Goal: Navigation & Orientation: Find specific page/section

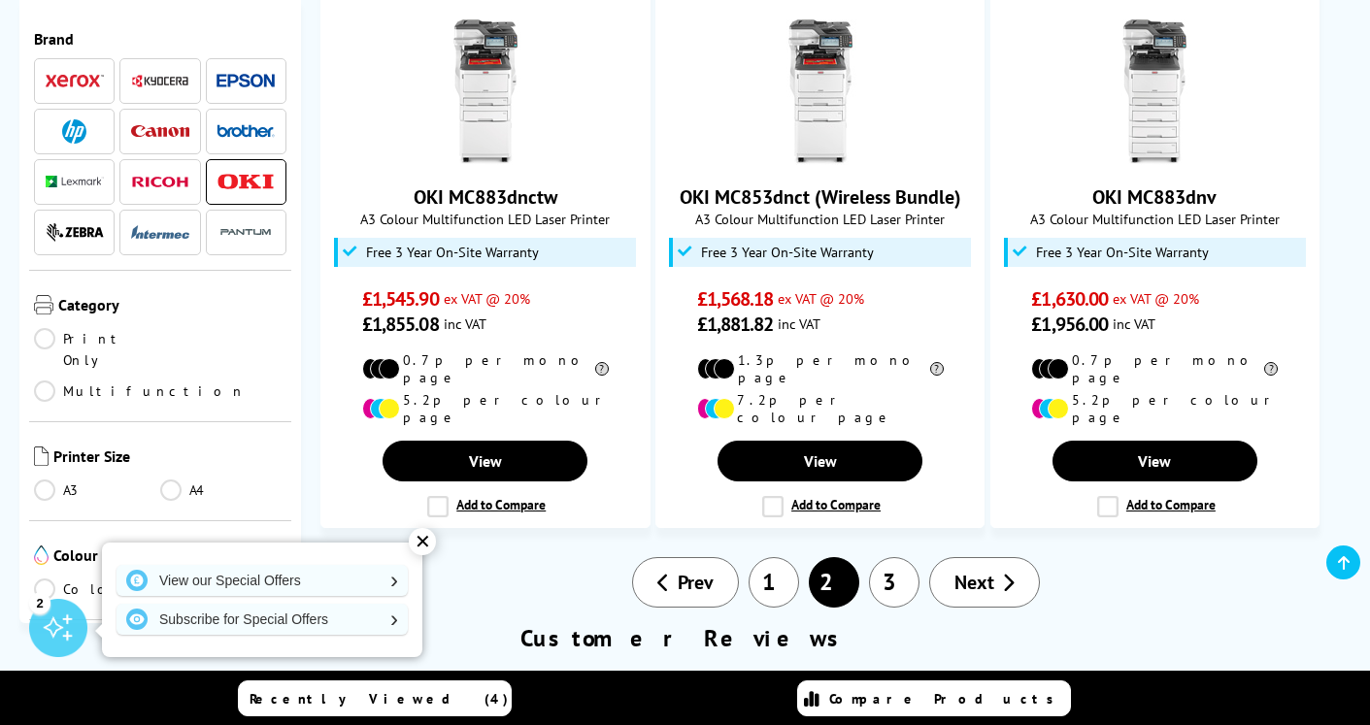
scroll to position [2285, 0]
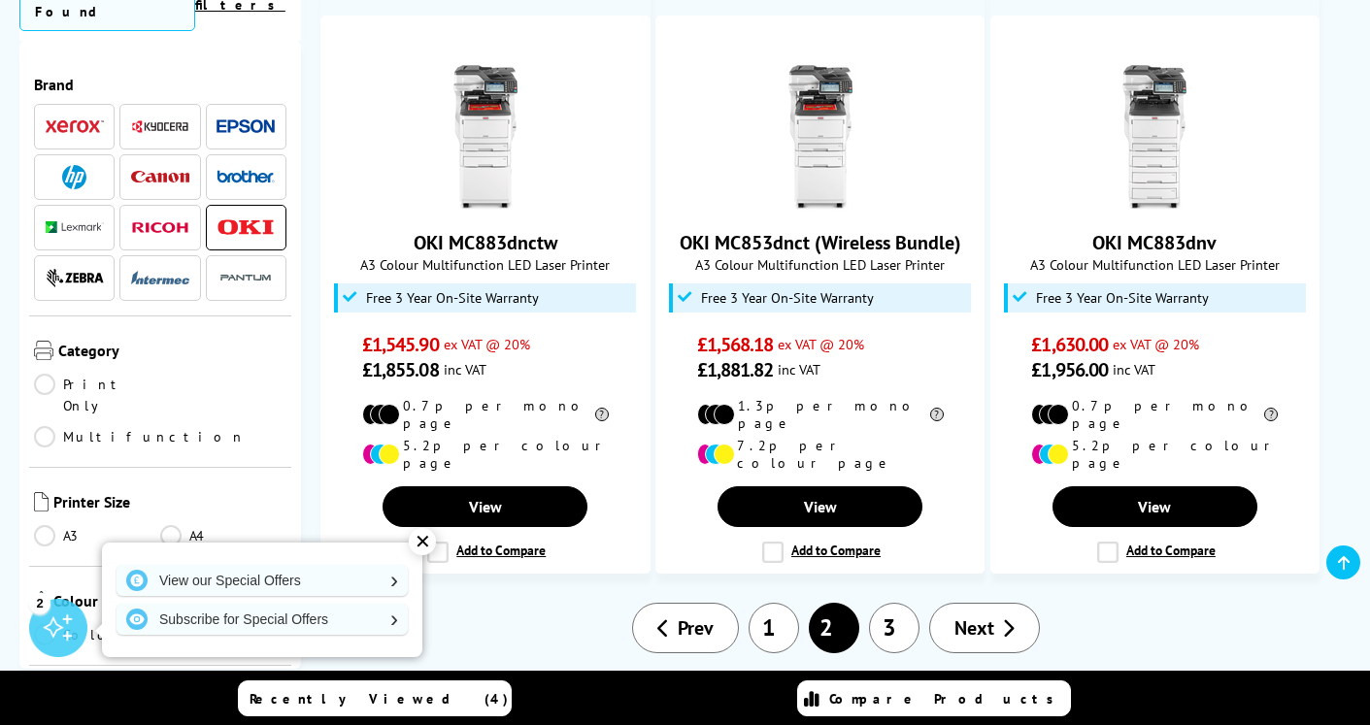
click at [913, 603] on link "3" at bounding box center [894, 628] width 51 height 51
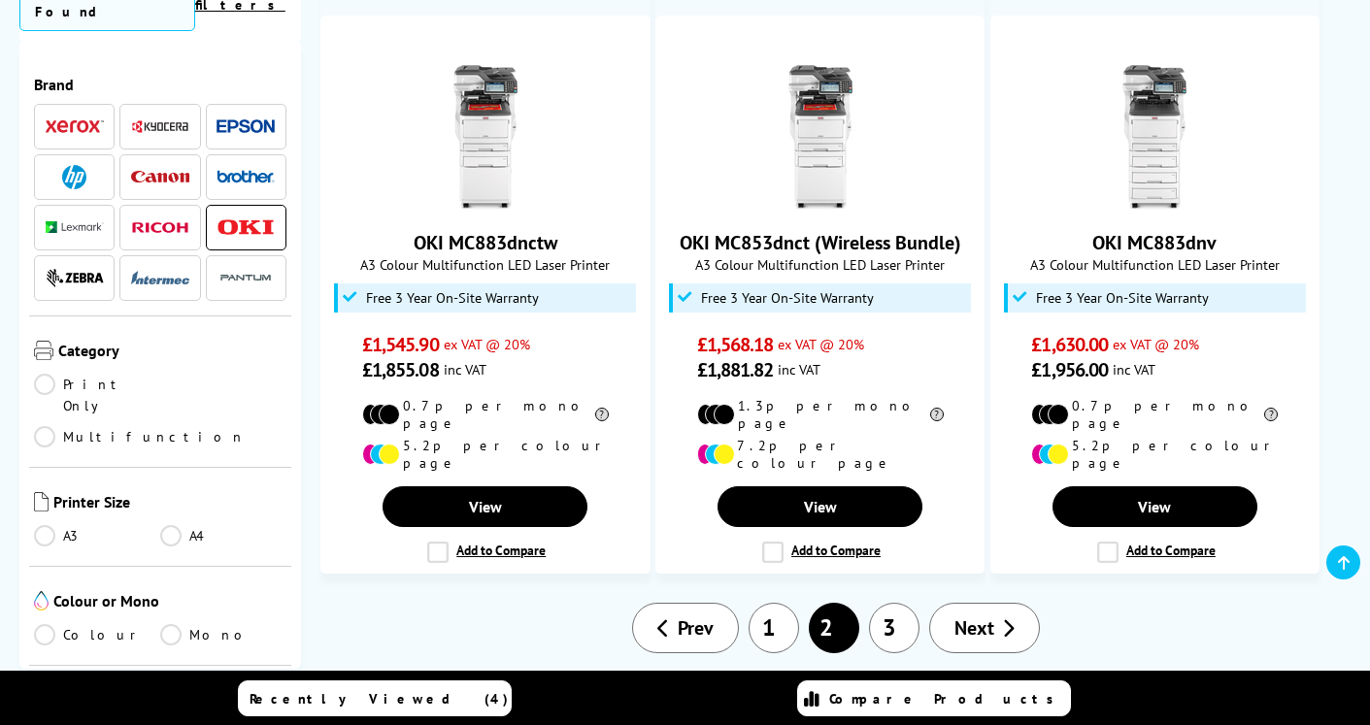
scroll to position [2285, 0]
